Goal: Find specific page/section: Find specific page/section

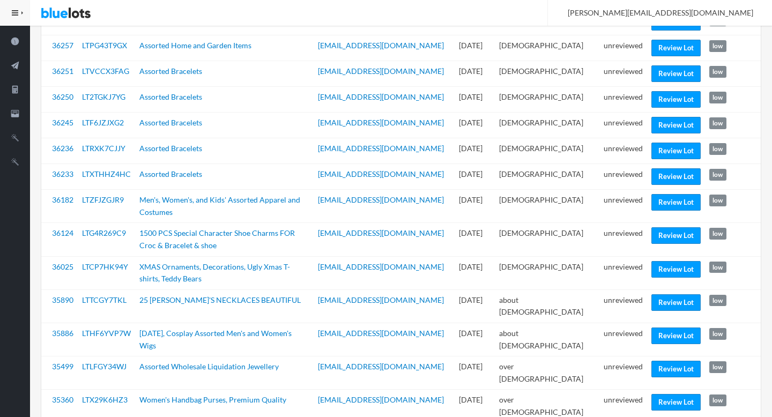
scroll to position [142, 0]
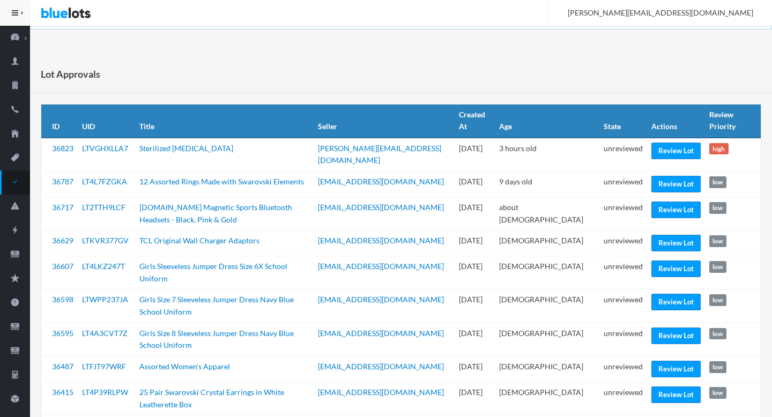
scroll to position [406, 0]
